Goal: Task Accomplishment & Management: Complete application form

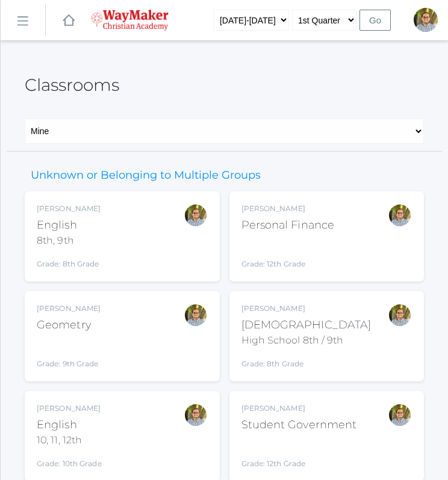
scroll to position [143, 0]
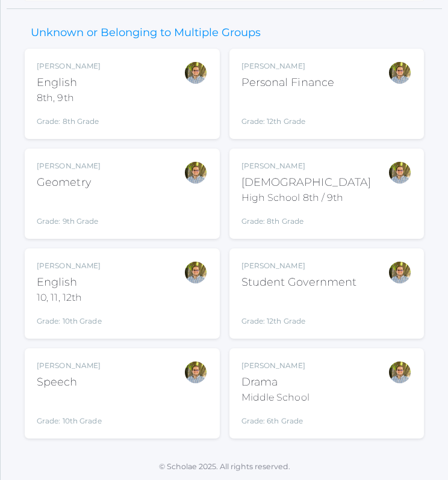
click at [172, 113] on div "Kylen Braileanu English 8th, 9th Grade: 8th Grade 08ENGLISH" at bounding box center [122, 94] width 171 height 66
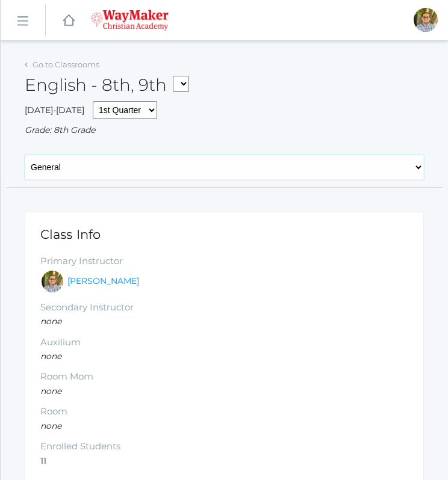
click at [163, 170] on select "General Attendance Attd Summary Gradebook Lesson Plans Students Contacts Schedu…" at bounding box center [224, 167] width 399 height 25
select select "/classrooms/2528/lesson_plans?term=1"
click at [25, 155] on select "General Attendance Attd Summary Gradebook Lesson Plans Students Contacts Schedu…" at bounding box center [224, 167] width 399 height 25
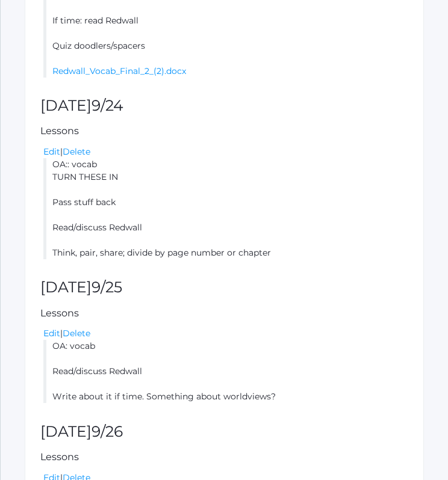
scroll to position [660, 0]
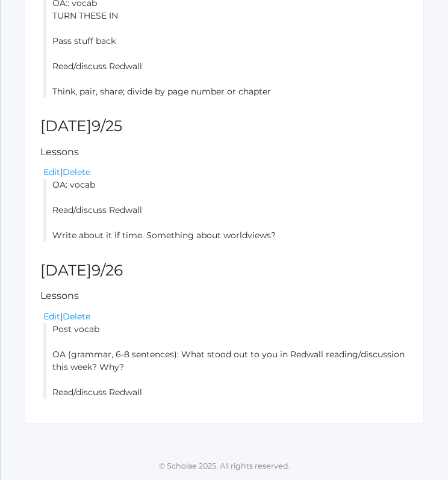
drag, startPoint x: 52, startPoint y: 184, endPoint x: 279, endPoint y: 232, distance: 232.1
click at [279, 232] on li "OA: vocab Read/discuss Redwall Write about it if time. Something about worldvie…" at bounding box center [225, 210] width 365 height 63
copy li "OA: vocab Read/discuss Redwall Write about it if time. Something about worldvie…"
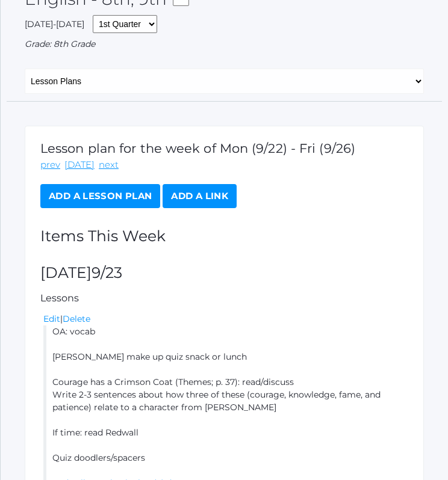
scroll to position [0, 0]
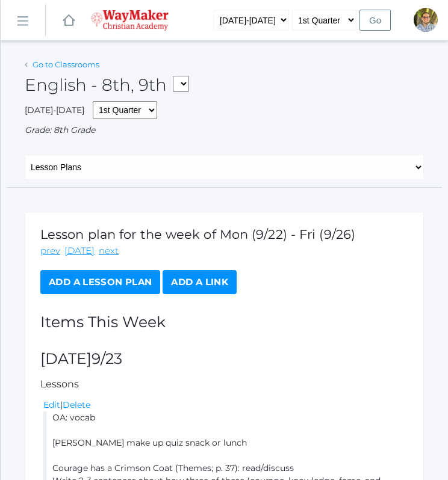
click at [63, 67] on link "Go to Classrooms" at bounding box center [66, 65] width 67 height 10
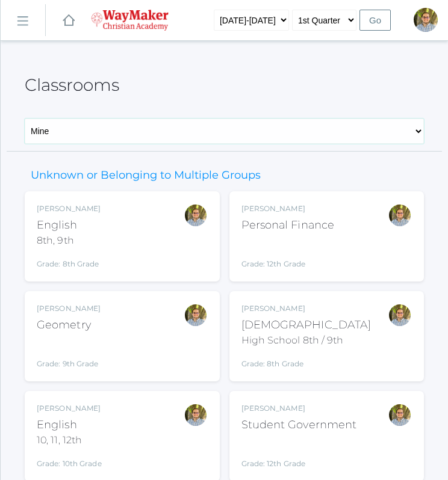
click at [128, 131] on select "Mine All" at bounding box center [224, 131] width 399 height 25
click at [220, 94] on div "Classrooms" at bounding box center [224, 78] width 399 height 45
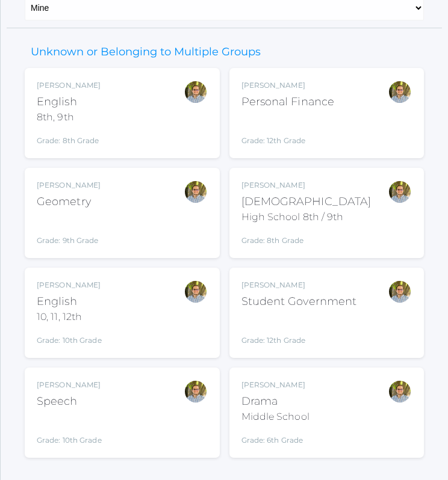
scroll to position [124, 0]
click at [164, 321] on div "Kylen Braileanu English 10, 11, 12th Grade: 10th Grade HSENGLISH" at bounding box center [122, 312] width 171 height 66
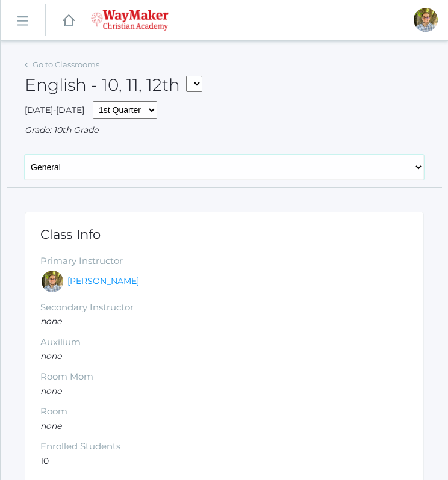
click at [104, 179] on select "General Attendance Attd Summary Gradebook Lesson Plans Students Contacts Schedu…" at bounding box center [224, 167] width 399 height 25
select select "/classrooms/2527/lesson_plans?term=1"
click at [25, 155] on select "General Attendance Attd Summary Gradebook Lesson Plans Students Contacts Schedu…" at bounding box center [224, 167] width 399 height 25
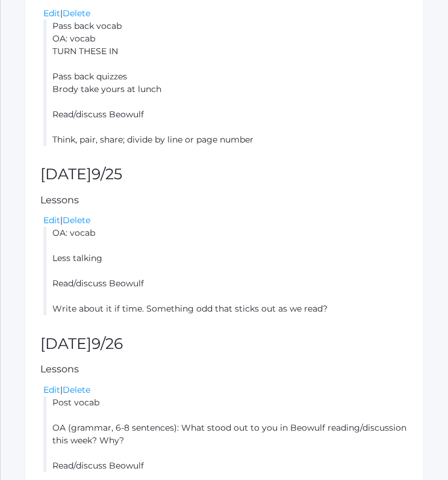
scroll to position [609, 0]
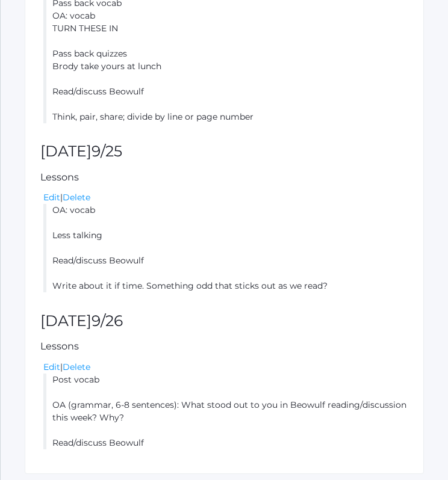
drag, startPoint x: 53, startPoint y: 209, endPoint x: 353, endPoint y: 283, distance: 308.7
click at [353, 283] on li "OA: vocab Less talking Read/discuss Beowulf Write about it if time. Something o…" at bounding box center [225, 248] width 365 height 88
copy li "OA: vocab Less talking Read/discuss Beowulf Write about it if time. Something o…"
click at [318, 264] on li "OA: vocab Less talking Read/discuss Beowulf Write about it if time. Something o…" at bounding box center [225, 248] width 365 height 88
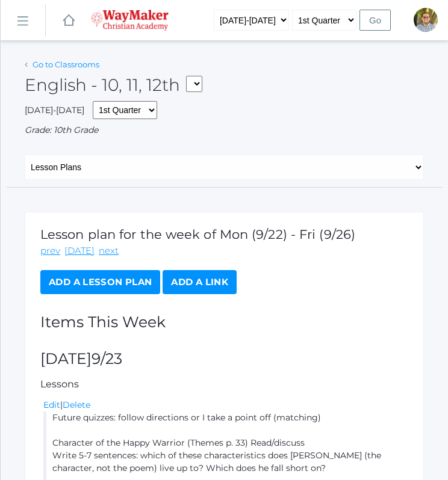
click at [69, 66] on link "Go to Classrooms" at bounding box center [66, 65] width 67 height 10
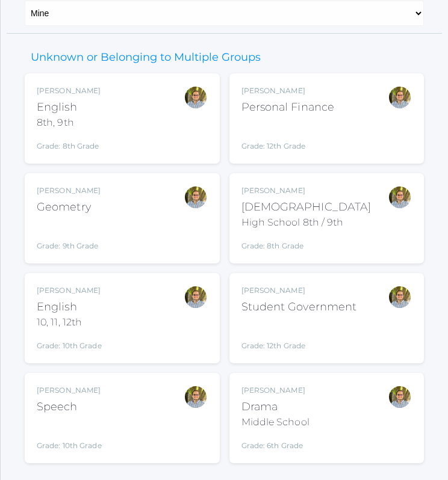
scroll to position [122, 0]
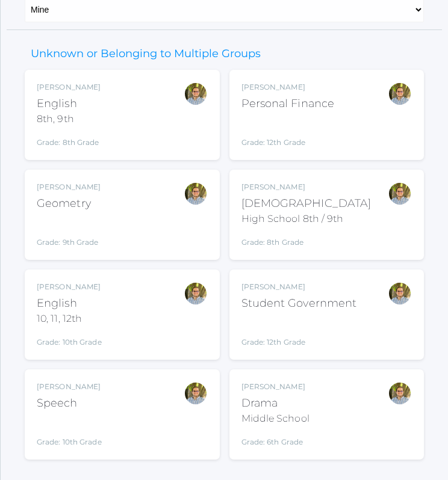
click at [142, 231] on div "Kylen Braileanu Geometry Grade: 9th Grade GEOM" at bounding box center [122, 215] width 171 height 66
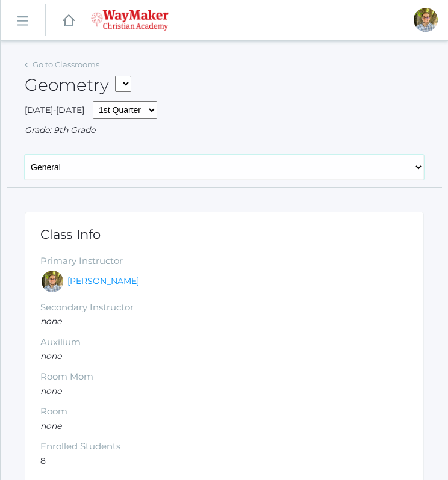
click at [131, 174] on select "General Attendance Attd Summary Gradebook Lesson Plans Students Contacts Schedu…" at bounding box center [224, 167] width 399 height 25
select select "/classrooms/2520/lesson_plans?term=1"
click at [25, 155] on select "General Attendance Attd Summary Gradebook Lesson Plans Students Contacts Schedu…" at bounding box center [224, 167] width 399 height 25
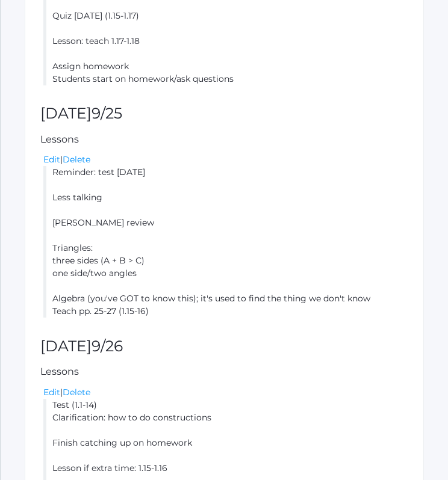
scroll to position [965, 0]
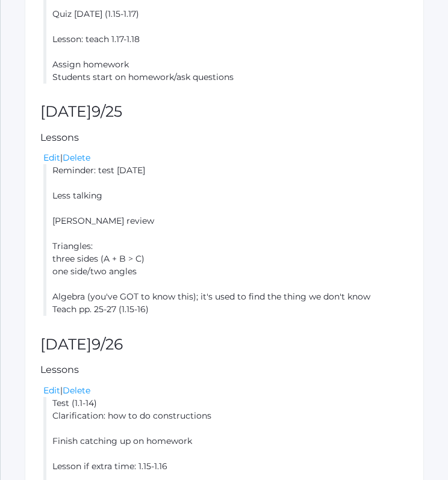
drag, startPoint x: 53, startPoint y: 169, endPoint x: 165, endPoint y: 315, distance: 183.7
click at [165, 315] on li "Reminder: test tomorrow Less talking Wylie review Triangles: three sides (A + B…" at bounding box center [225, 240] width 365 height 152
copy li "Reminder: test tomorrow Less talking Wylie review Triangles: three sides (A + B…"
click at [296, 309] on li "Reminder: test tomorrow Less talking Wylie review Triangles: three sides (A + B…" at bounding box center [225, 240] width 365 height 152
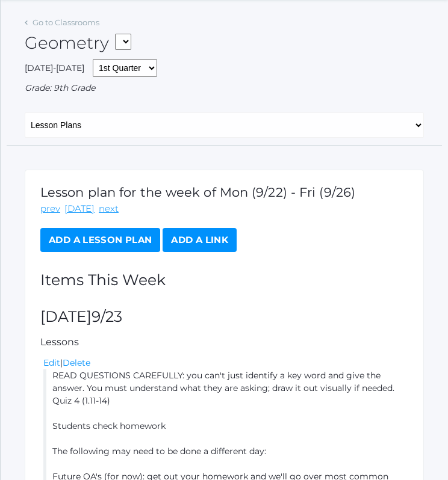
scroll to position [0, 0]
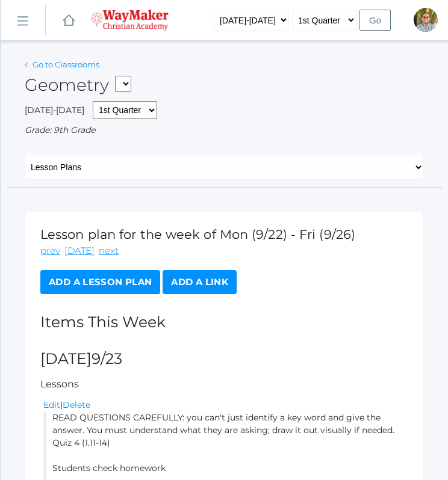
click at [63, 66] on link "Go to Classrooms" at bounding box center [66, 65] width 67 height 10
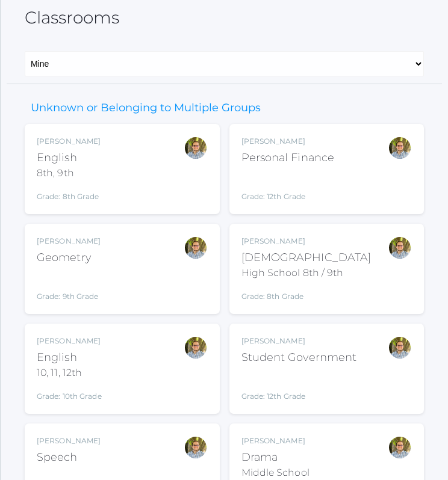
scroll to position [143, 0]
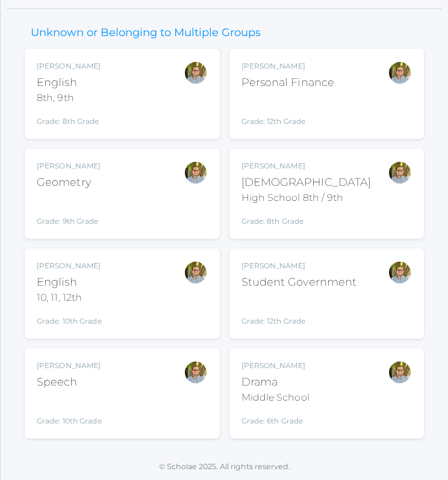
click at [336, 392] on div "Kylen Braileanu Drama Middle School Grade: 6th Grade THEATER" at bounding box center [326, 394] width 171 height 66
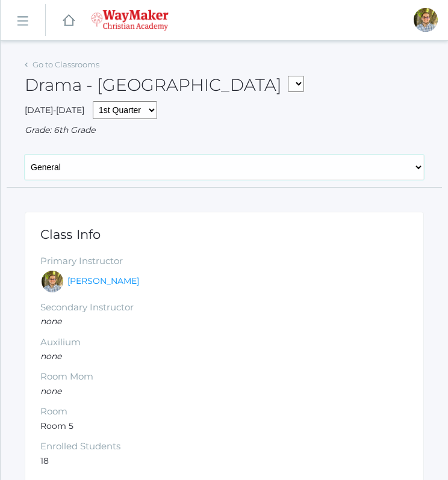
click at [167, 168] on select "General Attendance Attd Summary Gradebook Lesson Plans Students Contacts Schedu…" at bounding box center [224, 167] width 399 height 25
select select "/classrooms/2547/lesson_plans?term=1"
click at [25, 155] on select "General Attendance Attd Summary Gradebook Lesson Plans Students Contacts Schedu…" at bounding box center [224, 167] width 399 height 25
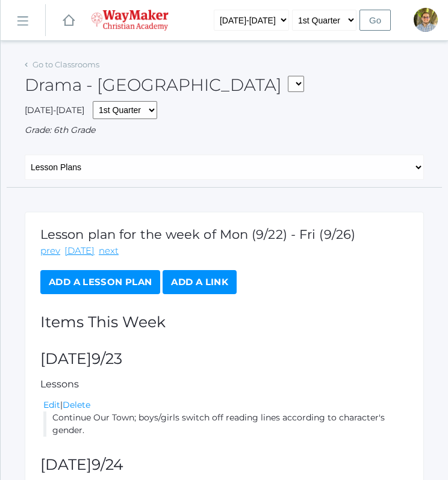
scroll to position [407, 0]
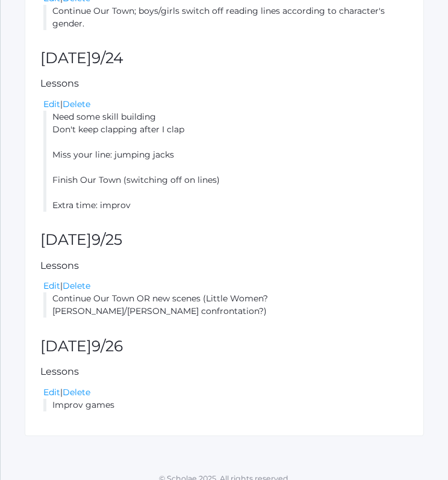
drag, startPoint x: 53, startPoint y: 299, endPoint x: 389, endPoint y: 297, distance: 335.9
click at [389, 297] on li "Continue Our Town OR new scenes (Little Women? Laurie/Amy confrontation?)" at bounding box center [225, 305] width 365 height 25
click at [205, 301] on li "Continue Our Town OR new scenes (Little Women? Laurie/Amy confrontation?)" at bounding box center [225, 305] width 365 height 25
drag, startPoint x: 53, startPoint y: 297, endPoint x: 134, endPoint y: 301, distance: 80.8
click at [134, 301] on li "Continue Our Town OR new scenes (Little Women? Laurie/Amy confrontation?)" at bounding box center [225, 305] width 365 height 25
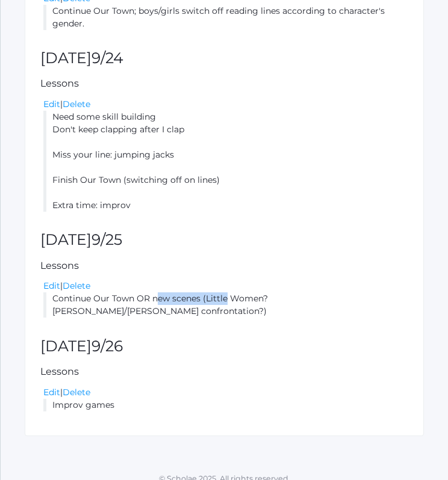
copy li "Continue Our Town"
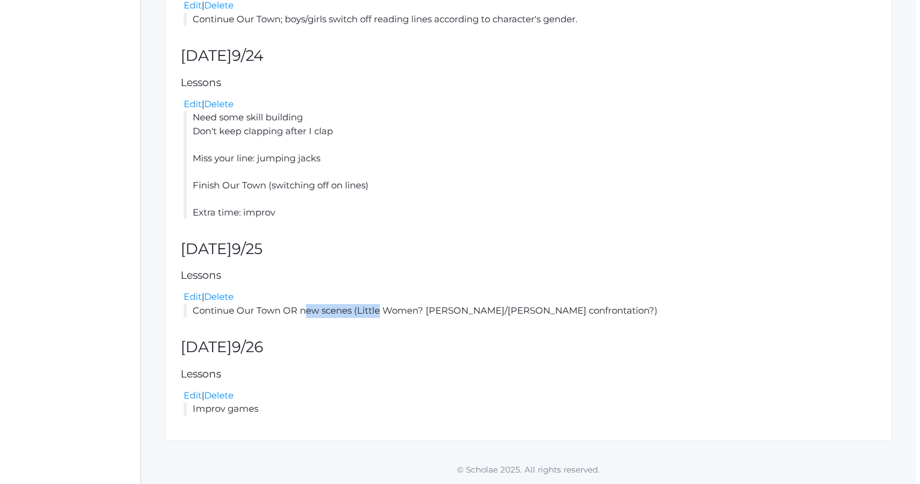
scroll to position [0, 0]
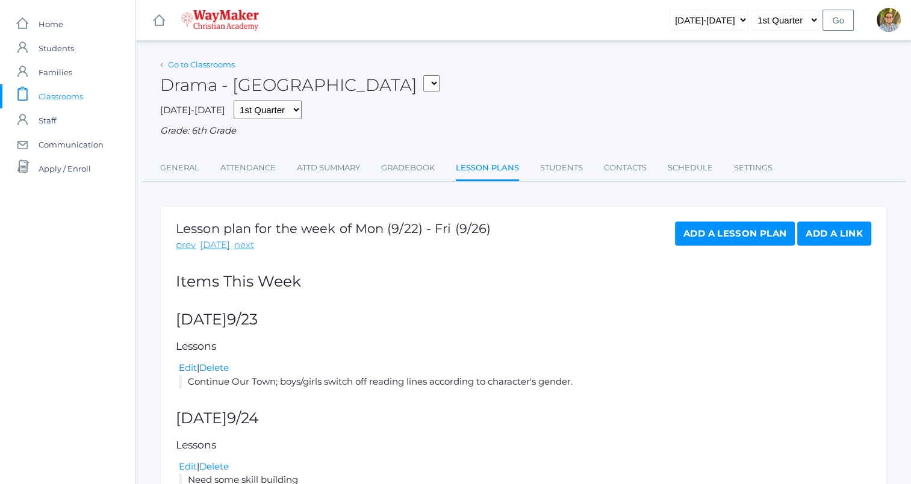
click at [205, 66] on link "Go to Classrooms" at bounding box center [201, 65] width 67 height 10
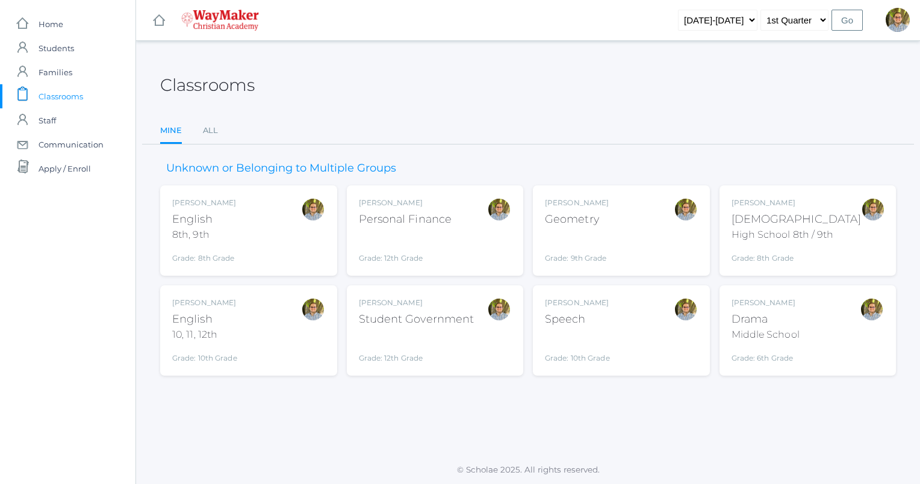
click at [447, 214] on div "[DEMOGRAPHIC_DATA]" at bounding box center [796, 219] width 130 height 16
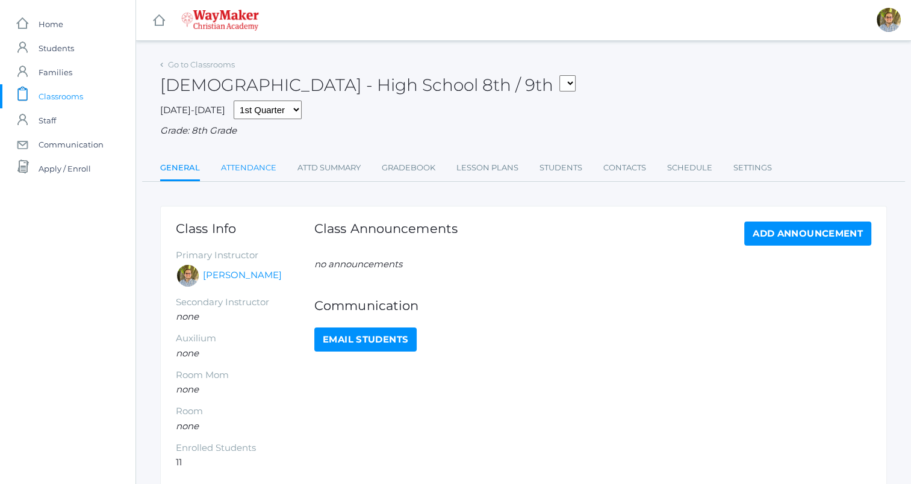
click at [259, 162] on link "Attendance" at bounding box center [248, 168] width 55 height 24
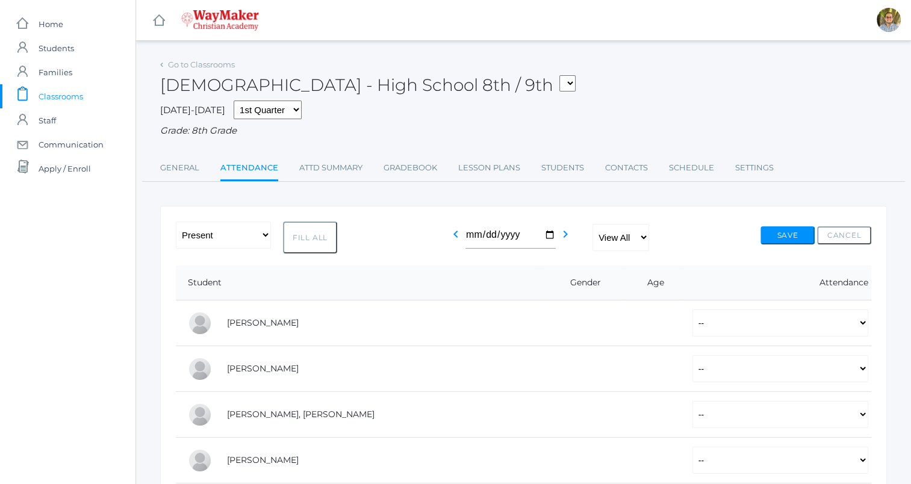
click at [318, 238] on button "Fill All" at bounding box center [310, 237] width 54 height 32
select select "P"
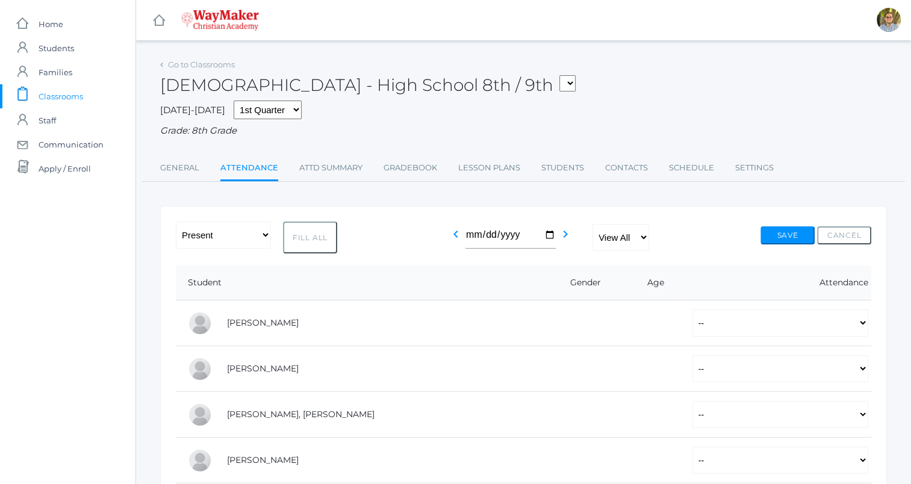
select select "P"
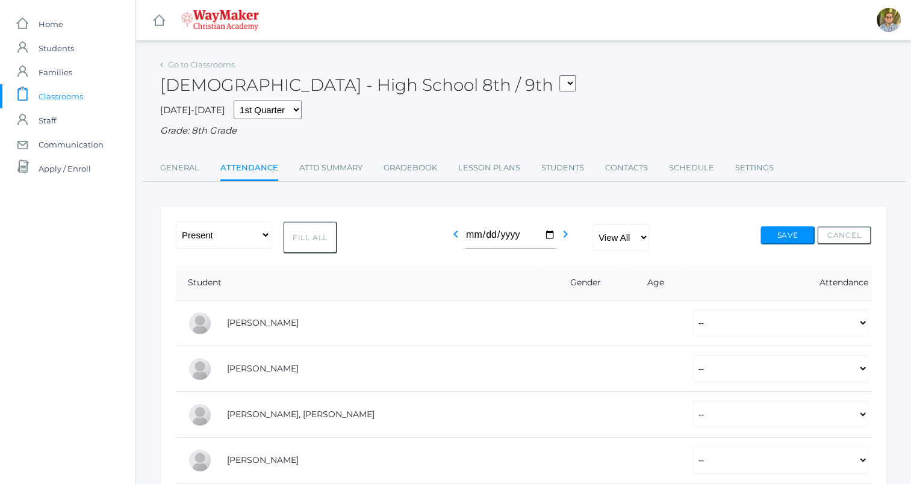
select select "P"
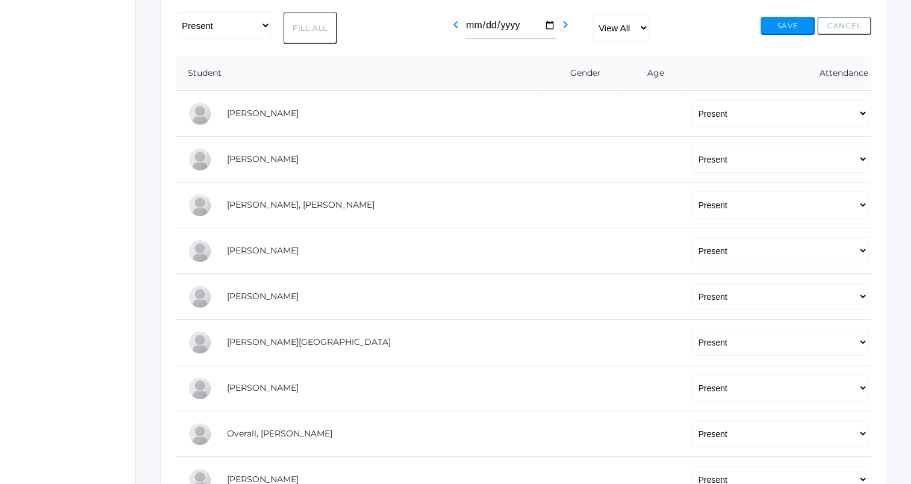
scroll to position [209, 0]
click at [692, 207] on select "-- Present Tardy Excused Tardy Unexcused Absent Excused Absent Unexcused" at bounding box center [780, 204] width 176 height 27
select select "TE"
click at [692, 191] on select "-- Present Tardy Excused Tardy Unexcused Absent Excused Absent Unexcused" at bounding box center [780, 204] width 176 height 27
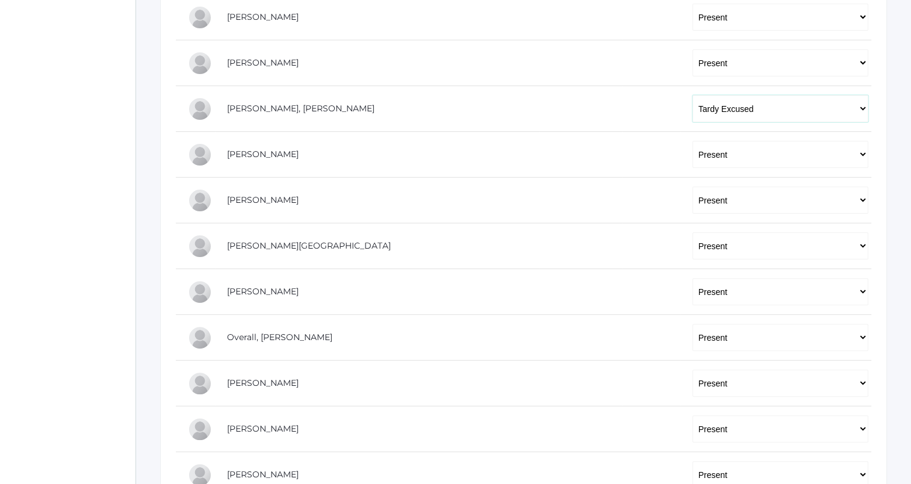
scroll to position [306, 0]
click at [693, 289] on select "-- Present Tardy Excused Tardy Unexcused Absent Excused Absent Unexcused" at bounding box center [780, 291] width 176 height 27
select select "TE"
click at [692, 278] on select "-- Present Tardy Excused Tardy Unexcused Absent Excused Absent Unexcused" at bounding box center [780, 291] width 176 height 27
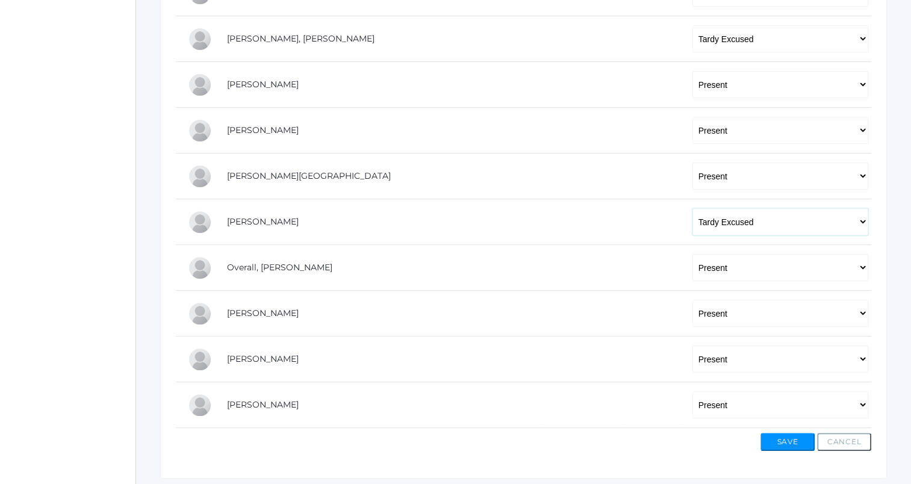
scroll to position [390, 0]
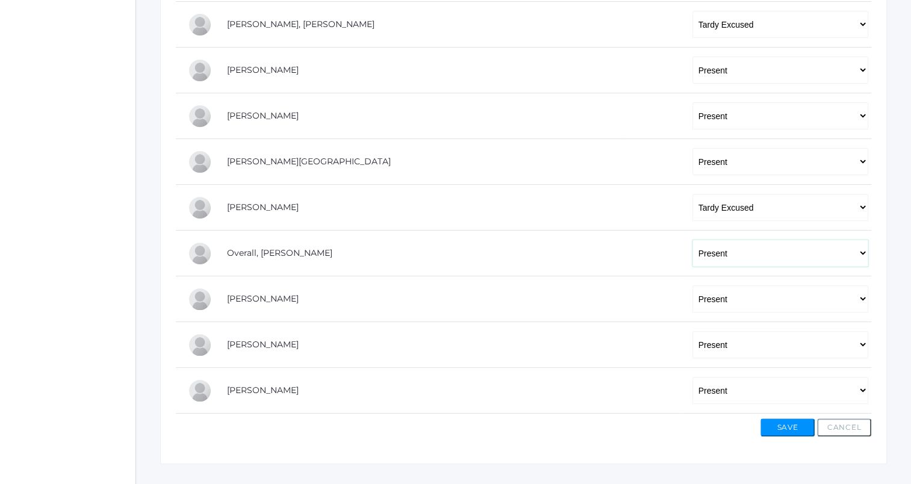
click at [692, 246] on select "-- Present Tardy Excused Tardy Unexcused Absent Excused Absent Unexcused" at bounding box center [780, 253] width 176 height 27
select select "TE"
click at [692, 240] on select "-- Present Tardy Excused Tardy Unexcused Absent Excused Absent Unexcused" at bounding box center [780, 253] width 176 height 27
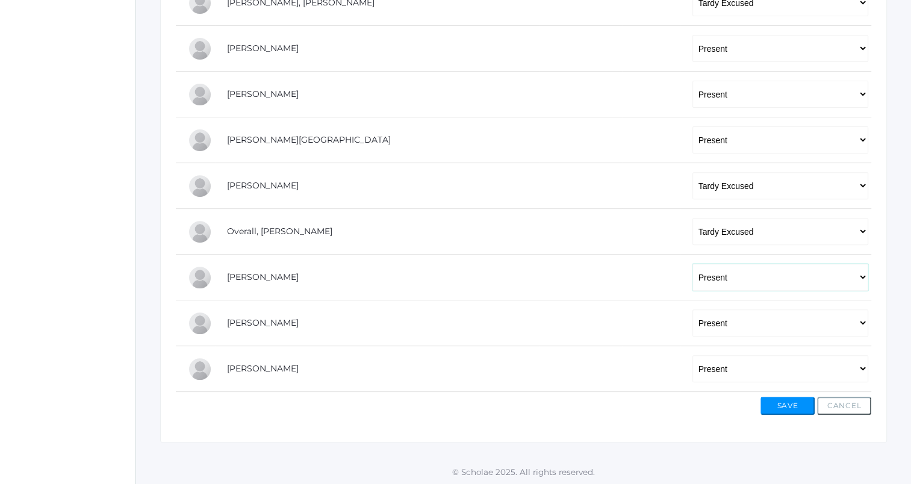
click at [701, 276] on select "-- Present Tardy Excused Tardy Unexcused Absent Excused Absent Unexcused" at bounding box center [780, 277] width 176 height 27
click at [622, 285] on td at bounding box center [651, 278] width 58 height 46
click at [692, 371] on select "-- Present Tardy Excused Tardy Unexcused Absent Excused Absent Unexcused" at bounding box center [780, 368] width 176 height 27
select select
click at [692, 355] on select "-- Present Tardy Excused Tardy Unexcused Absent Excused Absent Unexcused" at bounding box center [780, 368] width 176 height 27
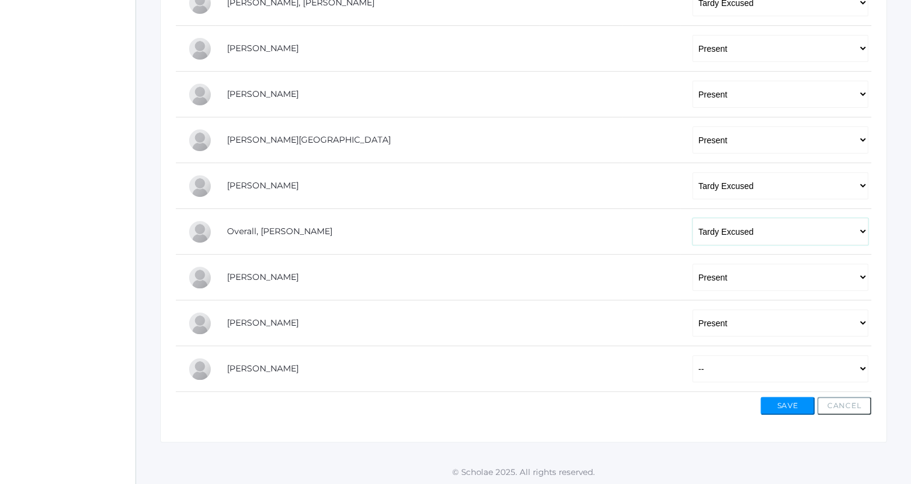
click at [692, 218] on select "-- Present Tardy Excused Tardy Unexcused Absent Excused Absent Unexcused" at bounding box center [780, 231] width 176 height 27
select select
click at [692, 218] on select "-- Present Tardy Excused Tardy Unexcused Absent Excused Absent Unexcused" at bounding box center [780, 231] width 176 height 27
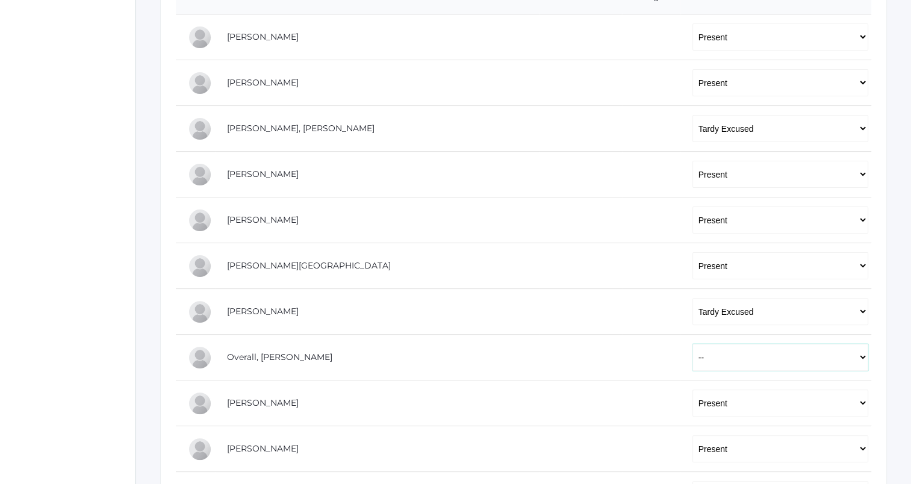
scroll to position [271, 0]
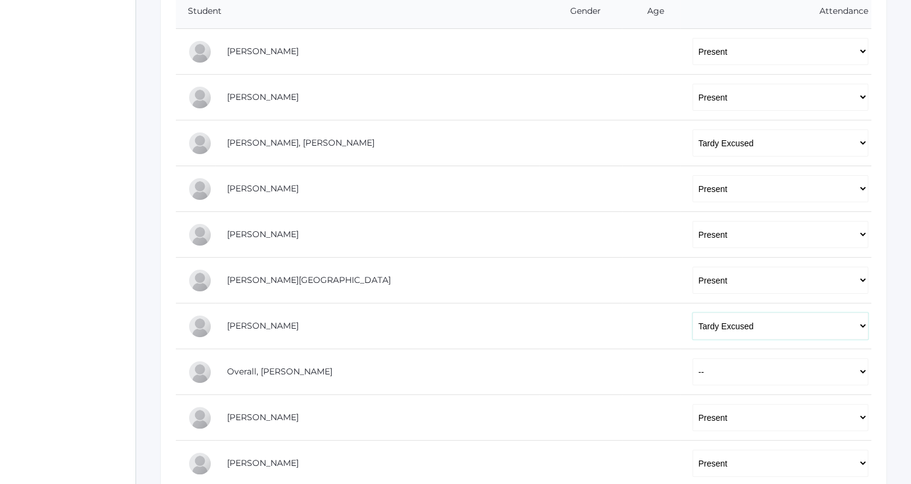
click at [692, 320] on select "-- Present Tardy Excused Tardy Unexcused Absent Excused Absent Unexcused" at bounding box center [780, 325] width 176 height 27
select select
click at [692, 312] on select "-- Present Tardy Excused Tardy Unexcused Absent Excused Absent Unexcused" at bounding box center [780, 325] width 176 height 27
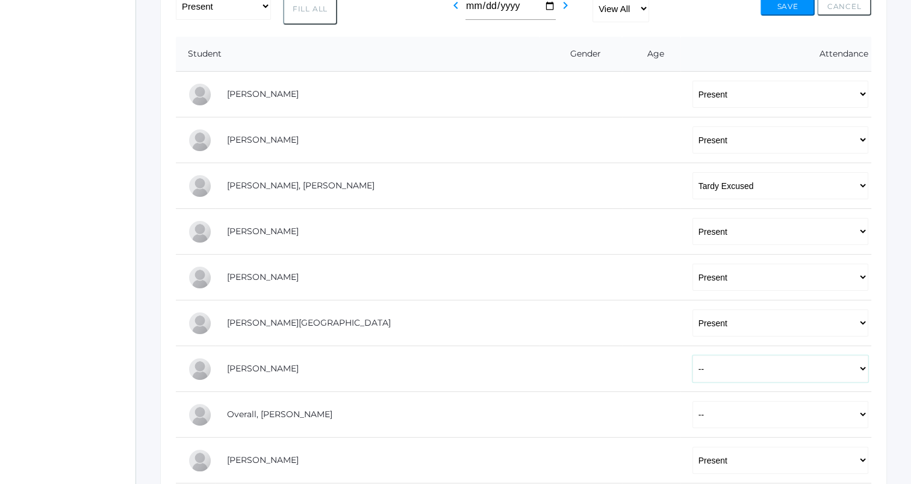
scroll to position [228, 0]
click at [715, 190] on select "-- Present Tardy Excused Tardy Unexcused Absent Excused Absent Unexcused" at bounding box center [780, 186] width 176 height 27
select select
click at [692, 173] on select "-- Present Tardy Excused Tardy Unexcused Absent Excused Absent Unexcused" at bounding box center [780, 186] width 176 height 27
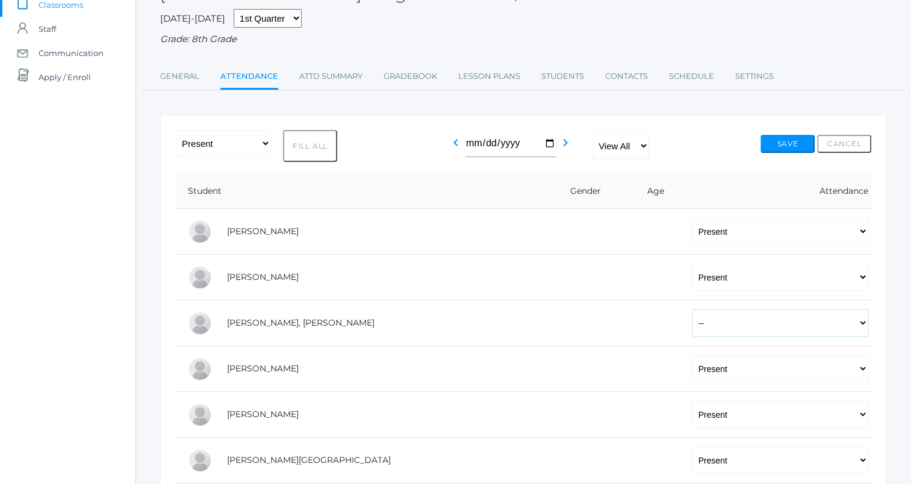
scroll to position [0, 0]
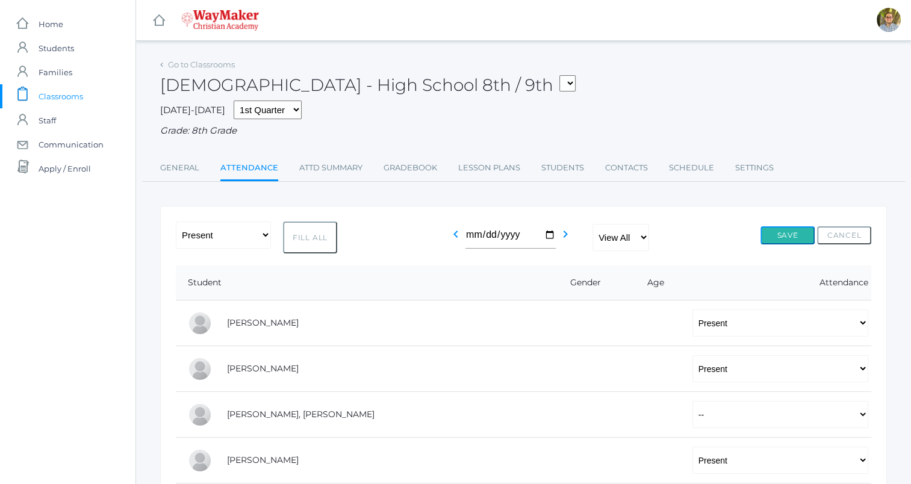
click at [794, 233] on button "Save" at bounding box center [787, 235] width 54 height 18
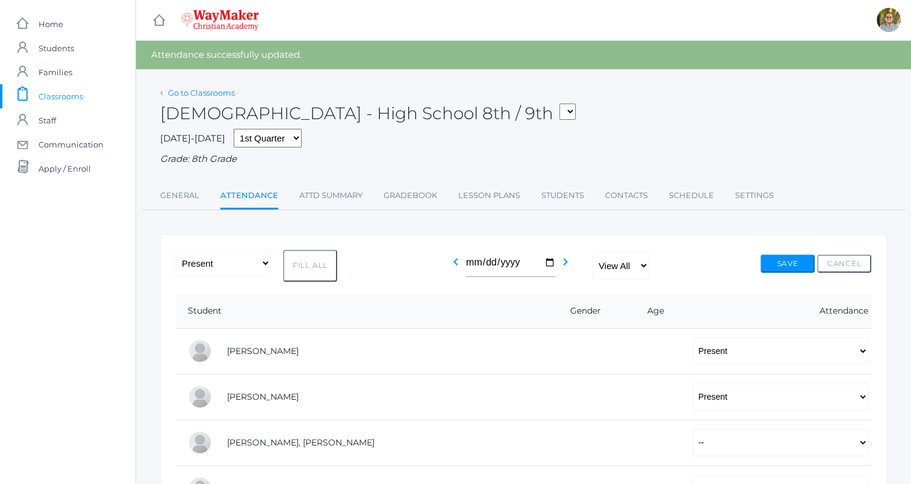
click at [190, 92] on link "Go to Classrooms" at bounding box center [201, 93] width 67 height 10
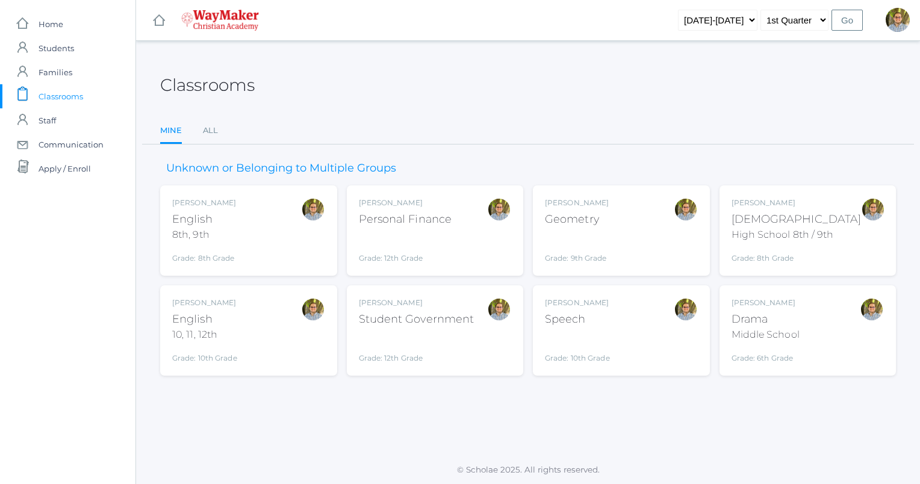
click at [815, 224] on div "[DEMOGRAPHIC_DATA]" at bounding box center [796, 219] width 130 height 16
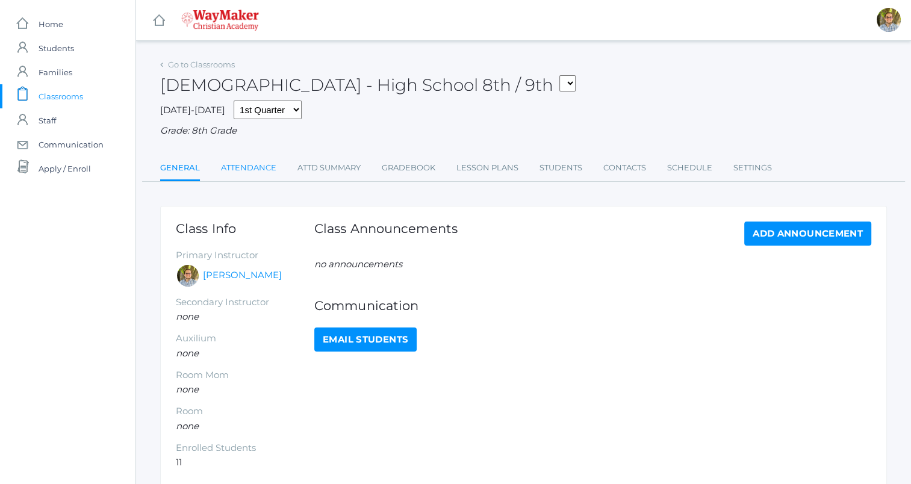
click at [241, 171] on link "Attendance" at bounding box center [248, 168] width 55 height 24
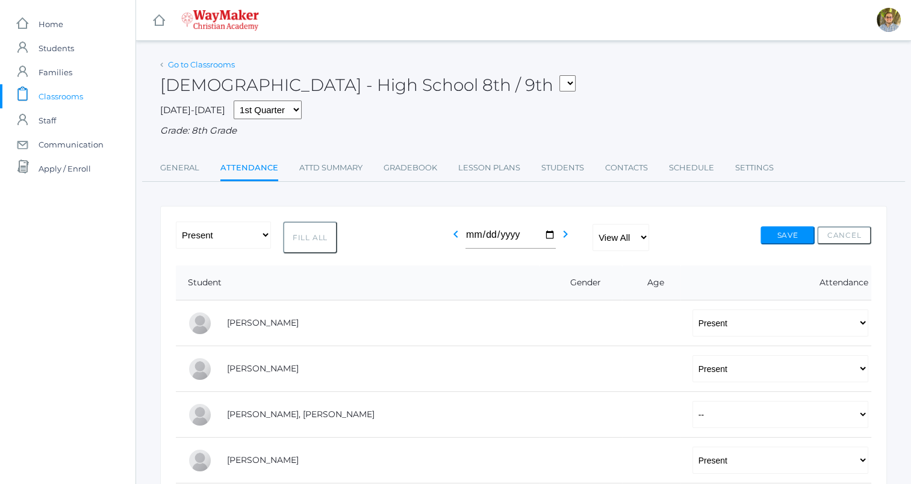
click at [176, 67] on link "Go to Classrooms" at bounding box center [201, 65] width 67 height 10
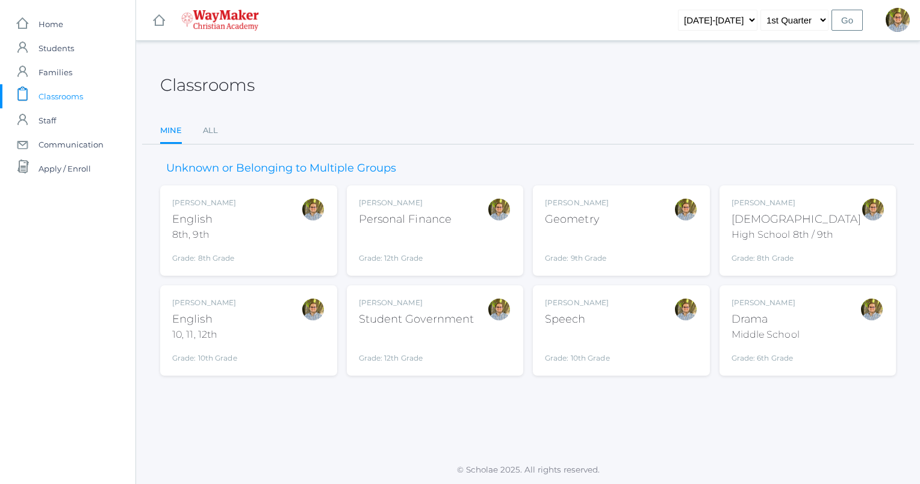
click at [276, 258] on div "Kylen Braileanu English 8th, 9th Grade: 8th Grade 08ENGLISH" at bounding box center [248, 230] width 153 height 66
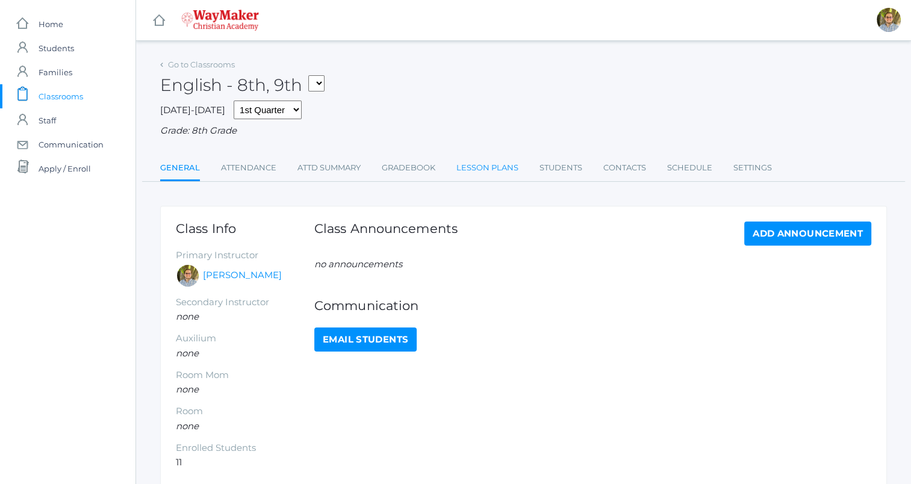
click at [486, 161] on link "Lesson Plans" at bounding box center [487, 168] width 62 height 24
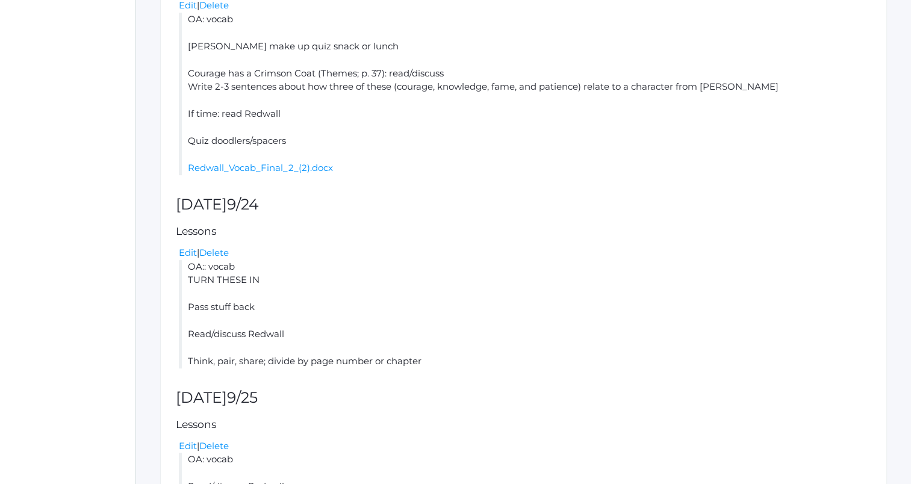
scroll to position [361, 0]
click at [287, 167] on link "Redwall_Vocab_Final_2_(2).docx" at bounding box center [260, 168] width 145 height 11
